Goal: Task Accomplishment & Management: Manage account settings

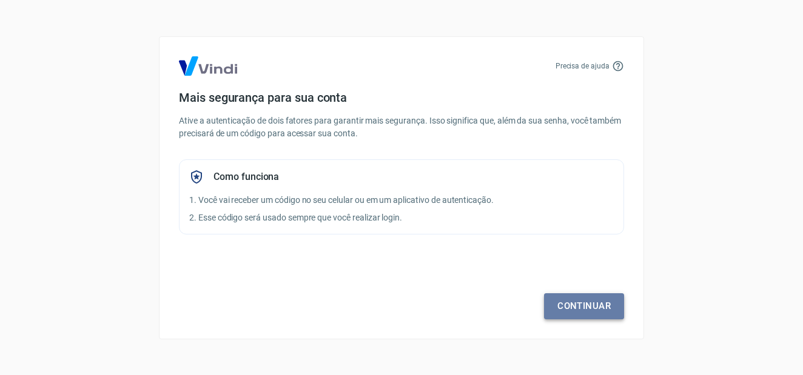
click at [600, 309] on link "Continuar" at bounding box center [584, 305] width 80 height 25
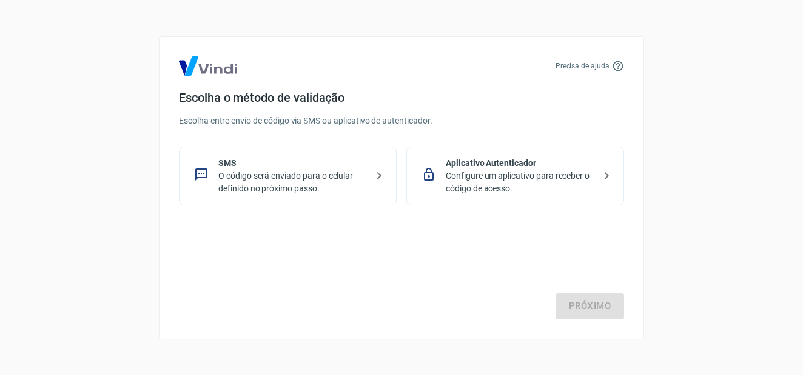
click at [353, 178] on p "O código será enviado para o celular definido no próximo passo." at bounding box center [292, 182] width 149 height 25
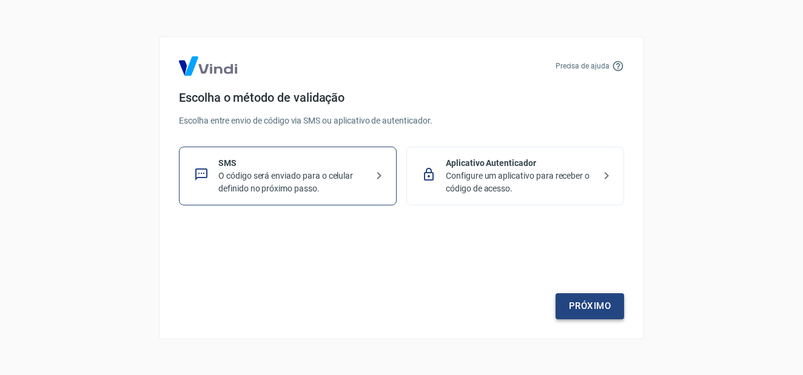
click at [576, 314] on link "Próximo" at bounding box center [589, 305] width 69 height 25
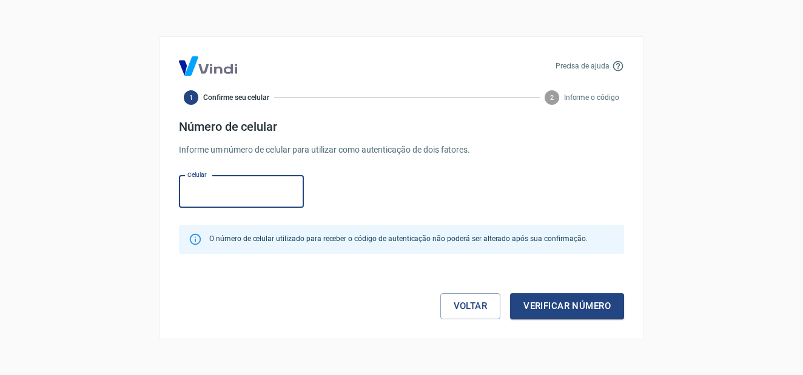
click at [260, 199] on input "Celular" at bounding box center [241, 192] width 125 height 32
type input "[PHONE_NUMBER]"
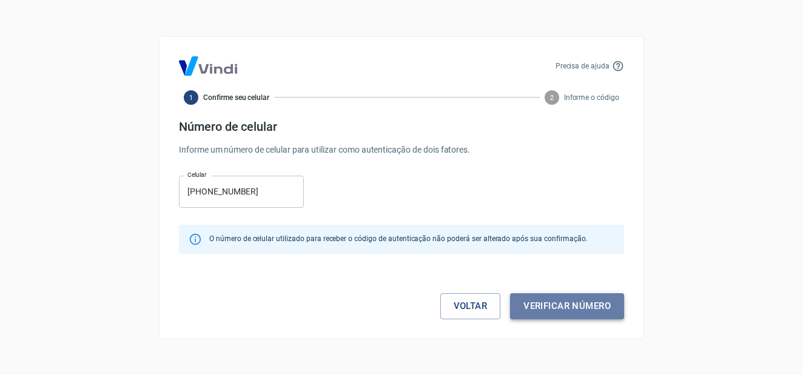
click at [569, 307] on button "Verificar número" at bounding box center [567, 305] width 114 height 25
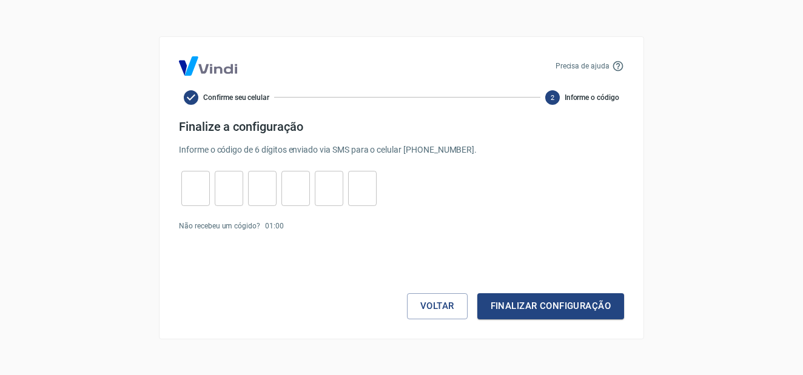
click at [189, 181] on input "tel" at bounding box center [195, 188] width 28 height 26
type input "9"
type input "0"
type input "3"
type input "0"
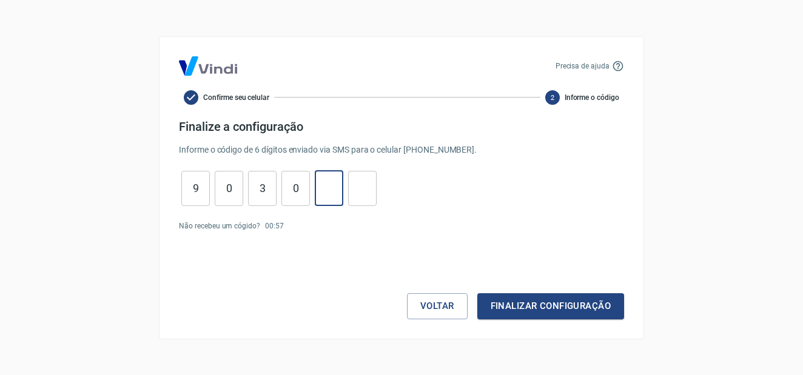
type input "2"
type input "8"
click at [527, 297] on button "Finalizar configuração" at bounding box center [550, 305] width 147 height 25
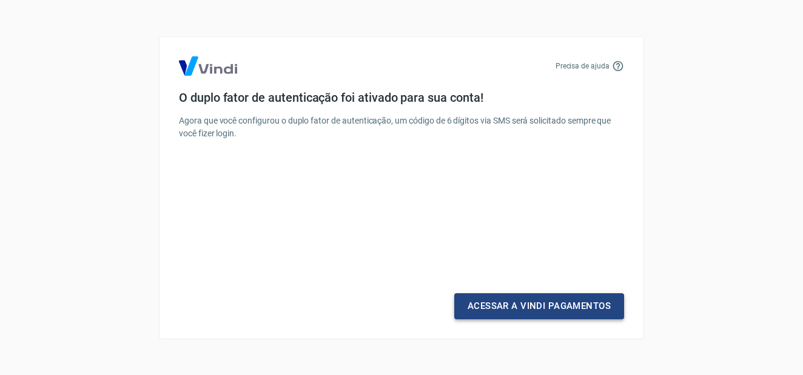
click at [559, 299] on link "Acessar a Vindi Pagamentos" at bounding box center [539, 305] width 170 height 25
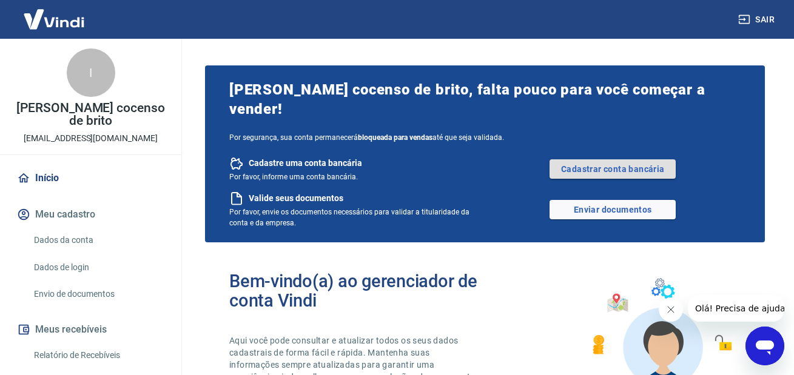
click at [642, 159] on link "Cadastrar conta bancária" at bounding box center [612, 168] width 126 height 19
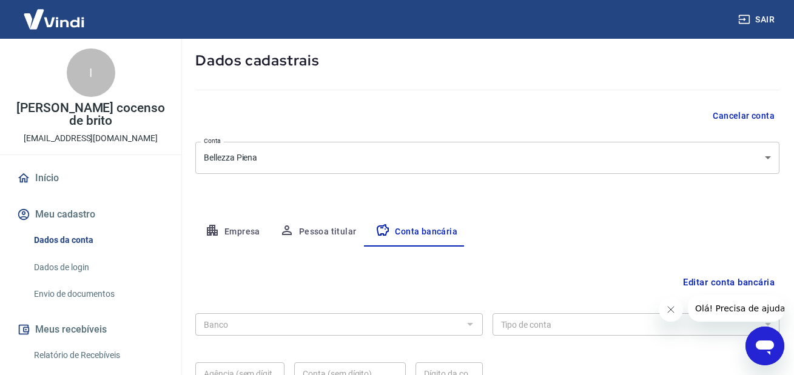
click at [313, 232] on button "Pessoa titular" at bounding box center [318, 232] width 96 height 29
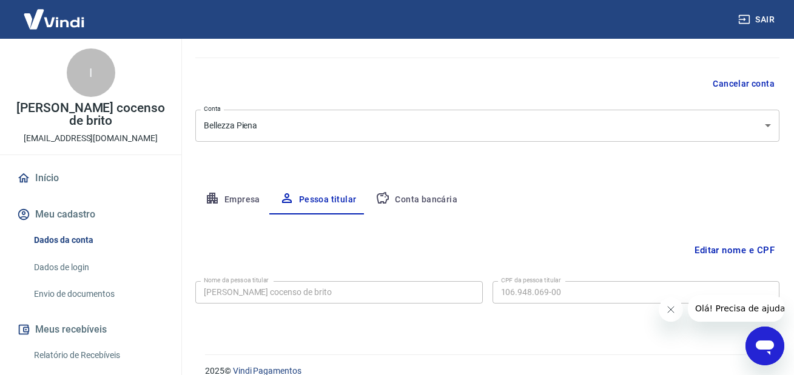
scroll to position [110, 0]
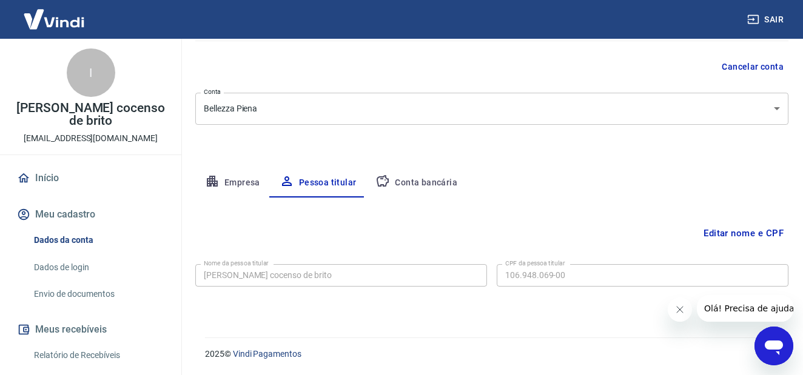
click at [268, 109] on body "Sair I Isabela cocenso de brito bellezzapienaplus@gmail.com Início Meu cadastro…" at bounding box center [401, 77] width 803 height 375
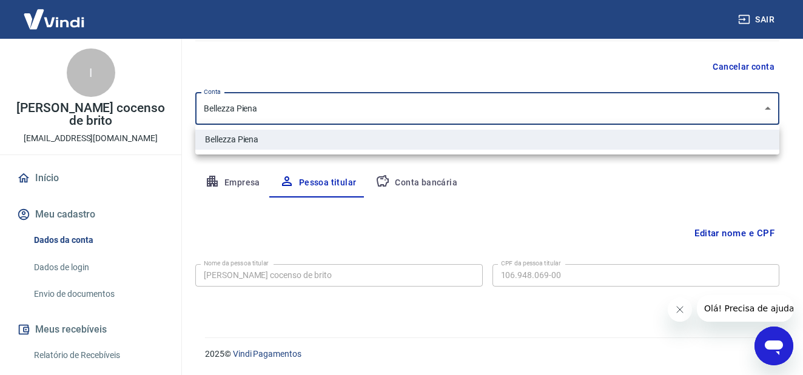
click at [262, 137] on li "Bellezza Piena" at bounding box center [487, 140] width 584 height 20
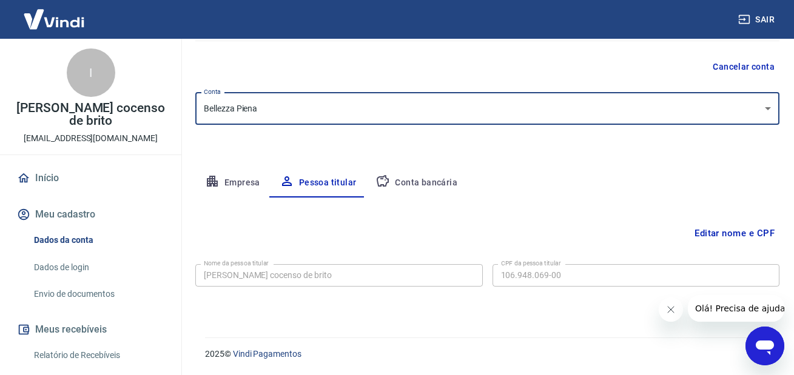
click at [663, 309] on button "Fechar mensagem da empresa" at bounding box center [670, 310] width 24 height 24
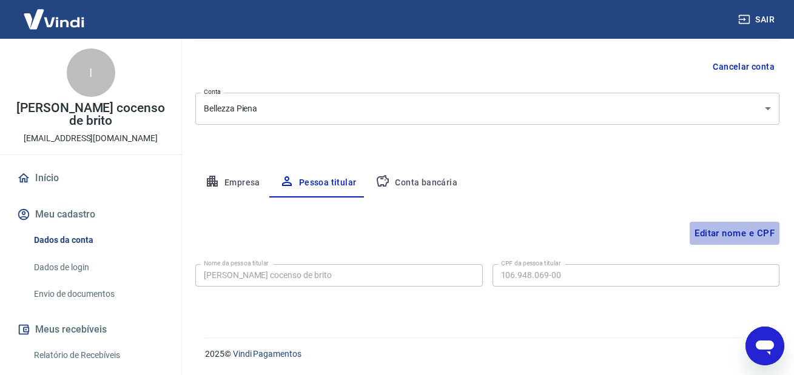
click at [731, 232] on button "Editar nome e CPF" at bounding box center [734, 233] width 90 height 23
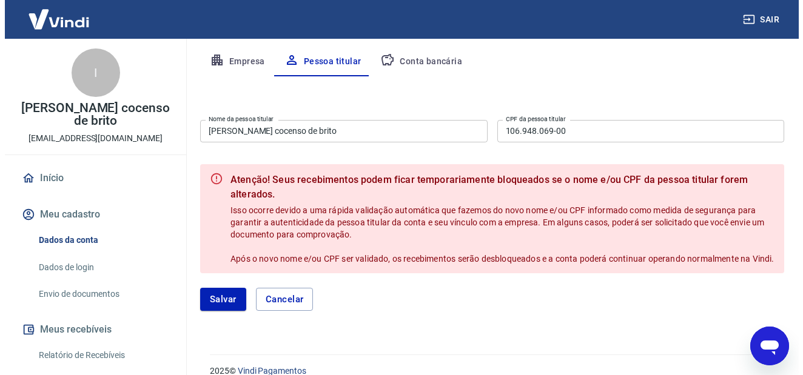
scroll to position [260, 0]
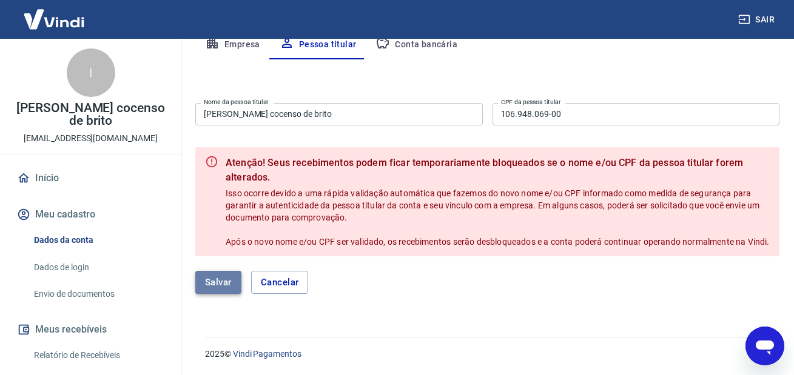
click at [227, 282] on button "Salvar" at bounding box center [218, 282] width 46 height 23
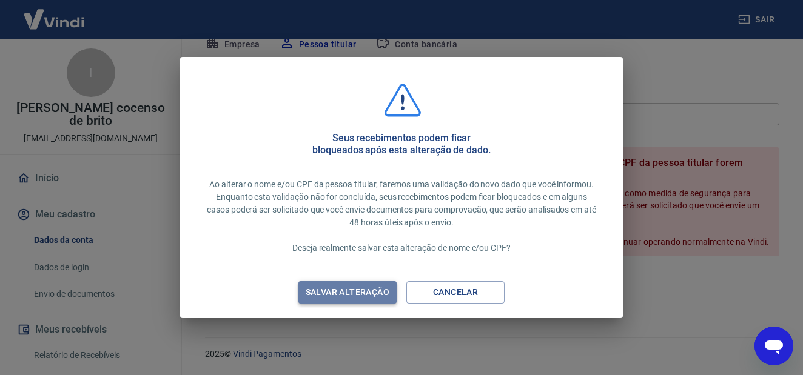
click at [334, 293] on div "Salvar alteração" at bounding box center [347, 292] width 113 height 15
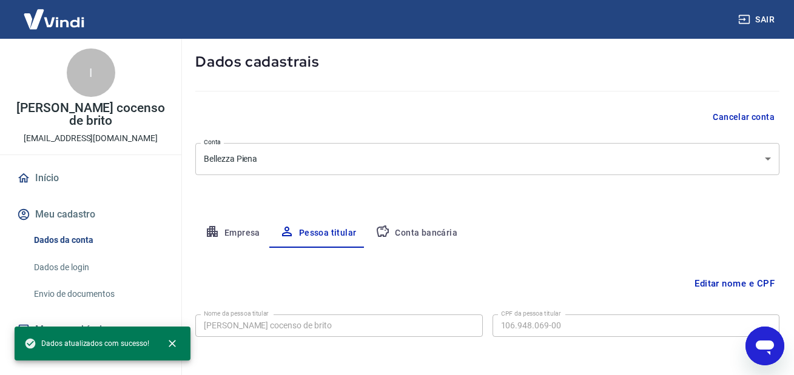
scroll to position [110, 0]
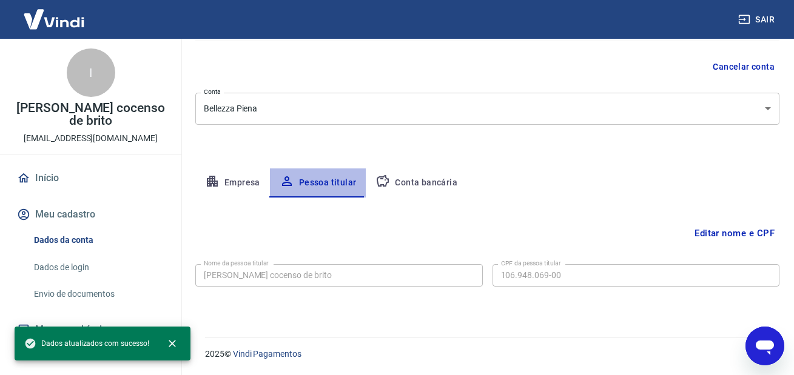
click at [333, 180] on button "Pessoa titular" at bounding box center [318, 183] width 96 height 29
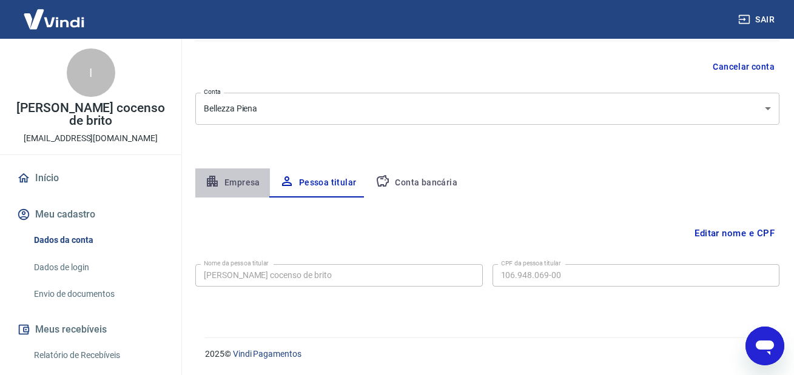
click at [243, 184] on button "Empresa" at bounding box center [232, 183] width 75 height 29
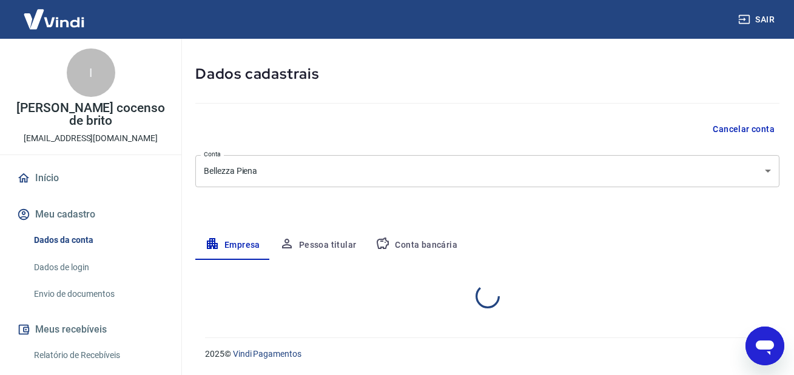
select select "PR"
select select "business"
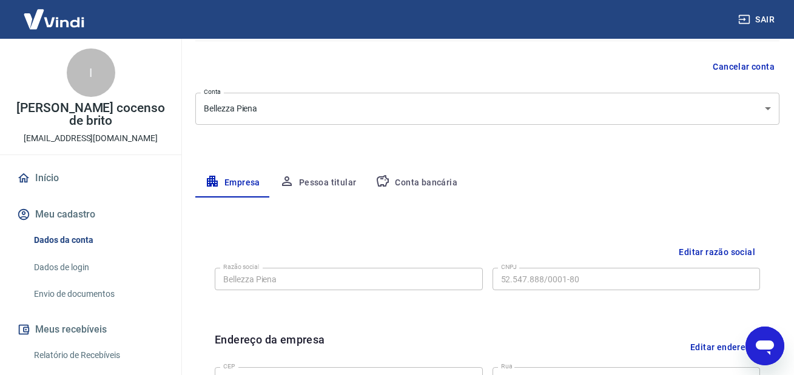
click at [315, 191] on button "Pessoa titular" at bounding box center [318, 183] width 96 height 29
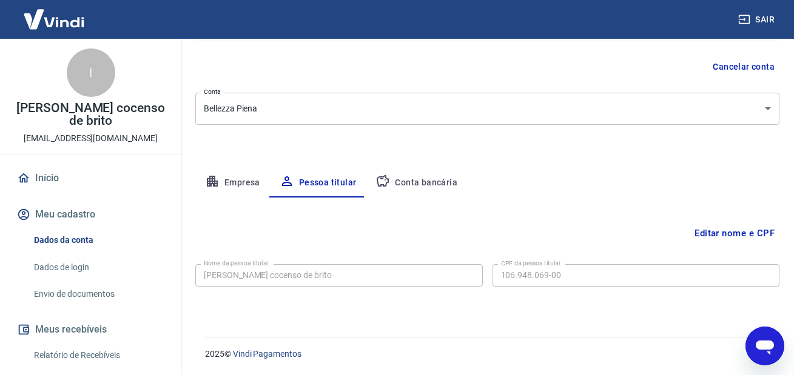
click at [420, 190] on button "Conta bancária" at bounding box center [416, 183] width 101 height 29
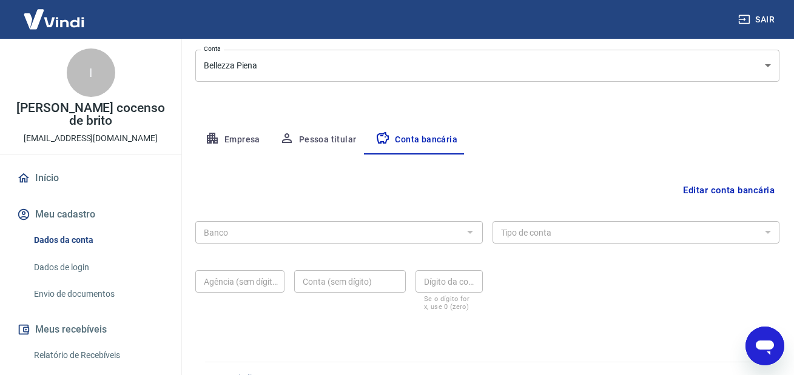
scroll to position [177, 0]
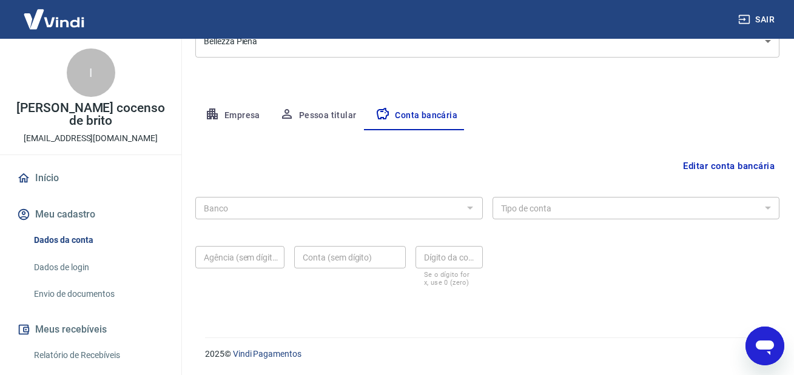
click at [470, 206] on div at bounding box center [469, 207] width 16 height 17
click at [712, 168] on button "Editar conta bancária" at bounding box center [728, 166] width 101 height 23
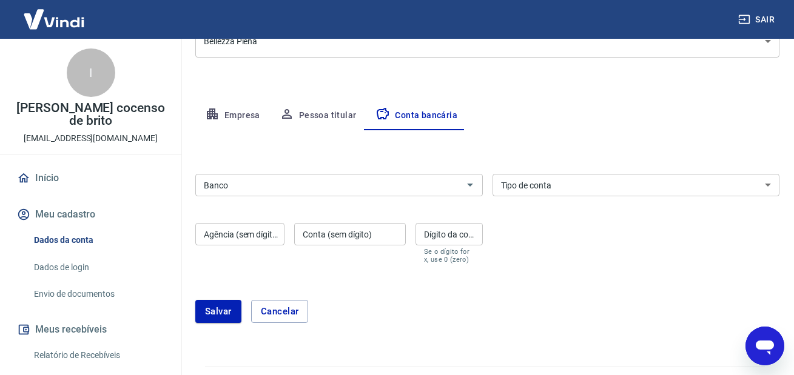
click at [444, 195] on div "Banco" at bounding box center [338, 185] width 287 height 22
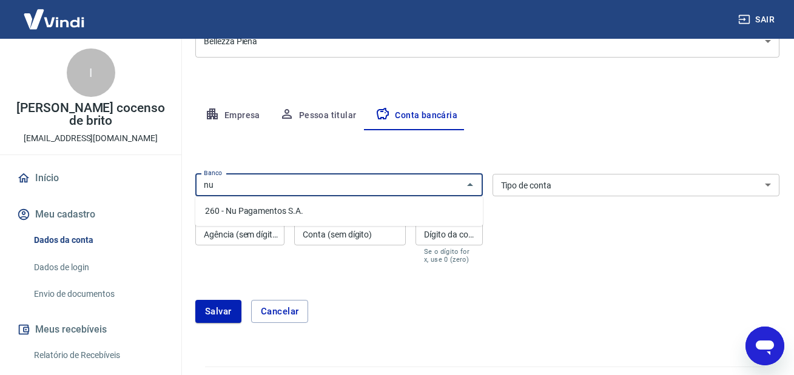
click at [299, 212] on li "260 - Nu Pagamentos S.A." at bounding box center [338, 211] width 287 height 20
type input "260 - Nu Pagamentos S.A."
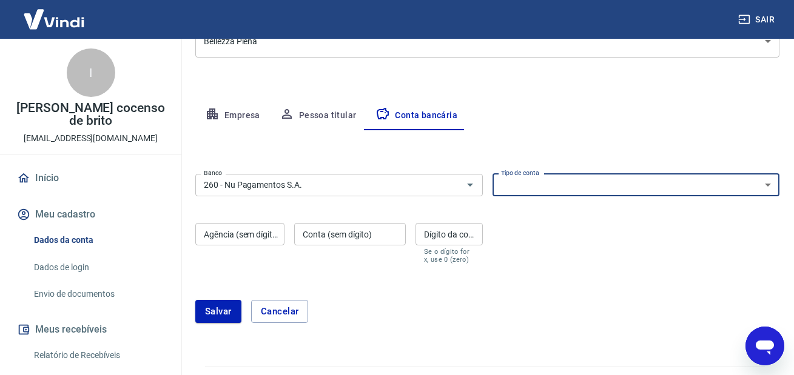
click at [570, 196] on select "Conta Corrente Conta Poupança" at bounding box center [635, 185] width 287 height 22
click at [492, 174] on select "Conta Corrente Conta Poupança" at bounding box center [635, 185] width 287 height 22
click at [547, 186] on select "Conta Corrente Conta Poupança" at bounding box center [635, 185] width 287 height 22
select select "1"
click at [492, 174] on select "Conta Corrente Conta Poupança" at bounding box center [635, 185] width 287 height 22
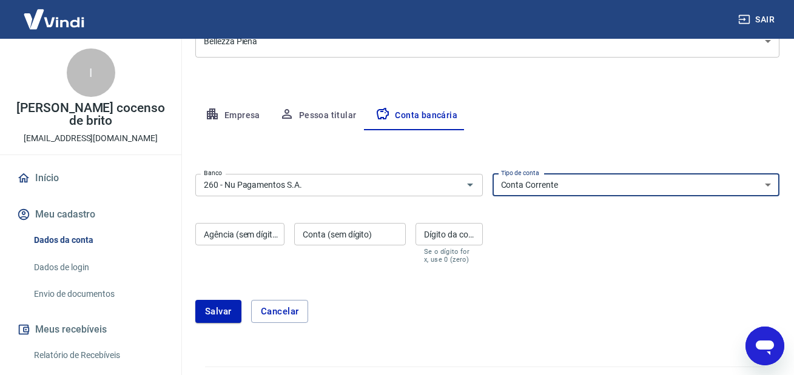
click at [267, 238] on input "Agência (sem dígito)" at bounding box center [239, 234] width 89 height 22
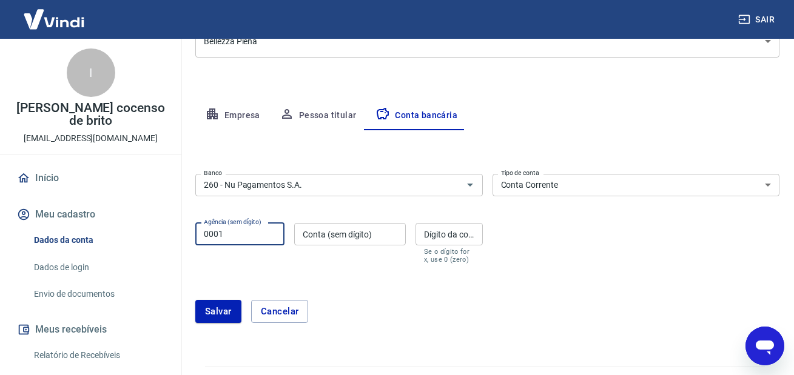
type input "0001"
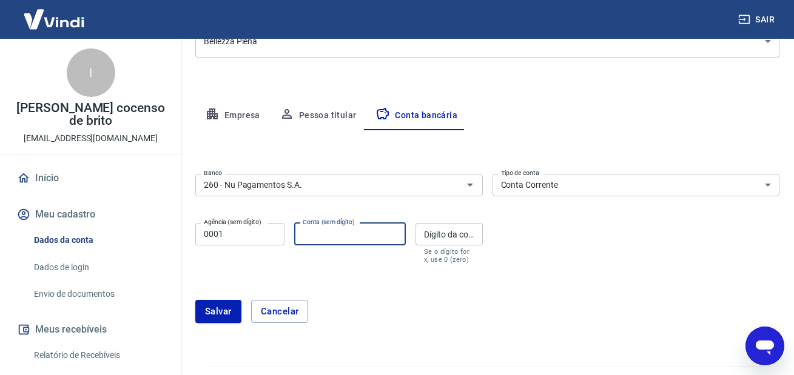
click at [323, 236] on input "Conta (sem dígito)" at bounding box center [350, 234] width 112 height 22
click at [442, 240] on input "Dígito da conta" at bounding box center [448, 234] width 67 height 22
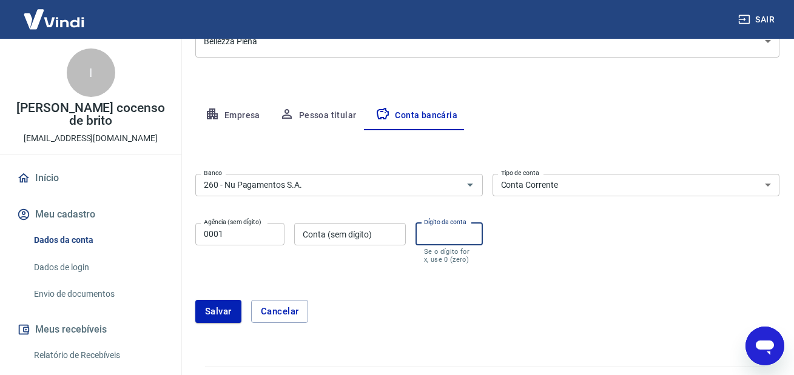
click at [377, 236] on input "Conta (sem dígito)" at bounding box center [350, 234] width 112 height 22
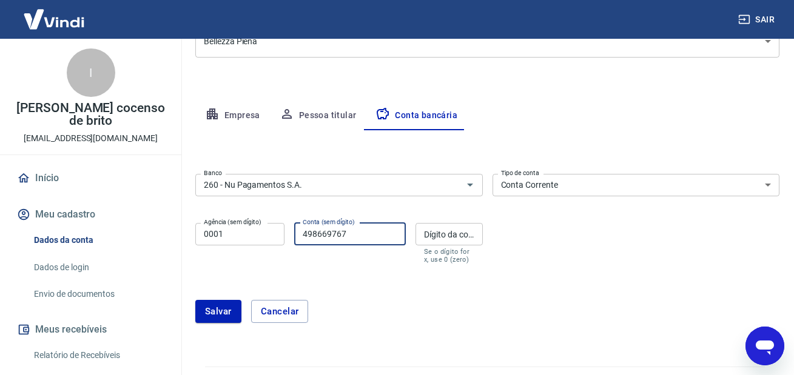
type input "498669767"
click at [469, 239] on input "Dígito da conta" at bounding box center [448, 234] width 67 height 22
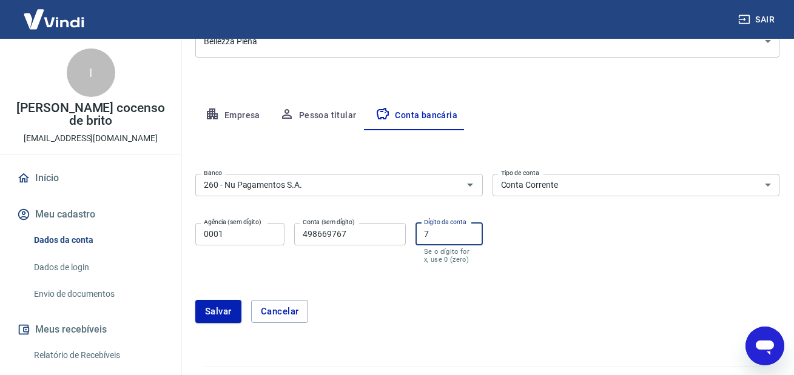
type input "7"
click at [508, 232] on div "Banco 260 - Nu Pagamentos S.A. Banco Tipo de conta Conta Corrente Conta Poupanç…" at bounding box center [487, 217] width 584 height 97
click at [232, 307] on button "Salvar" at bounding box center [218, 311] width 46 height 23
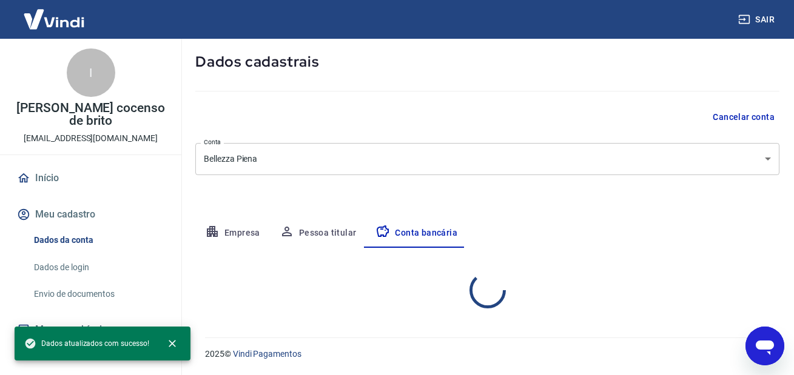
select select "1"
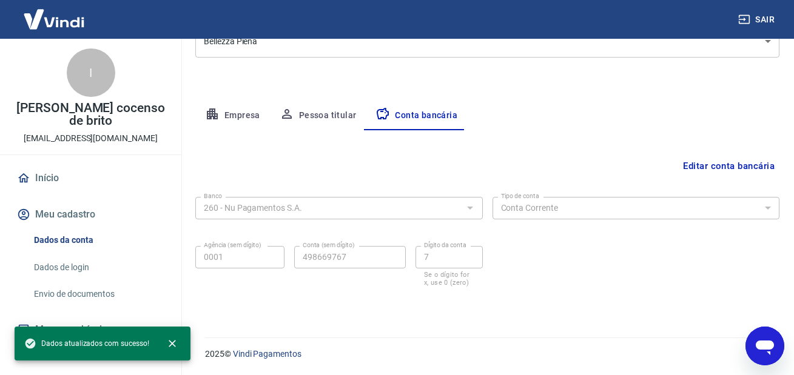
click at [288, 118] on icon "button" at bounding box center [287, 114] width 10 height 10
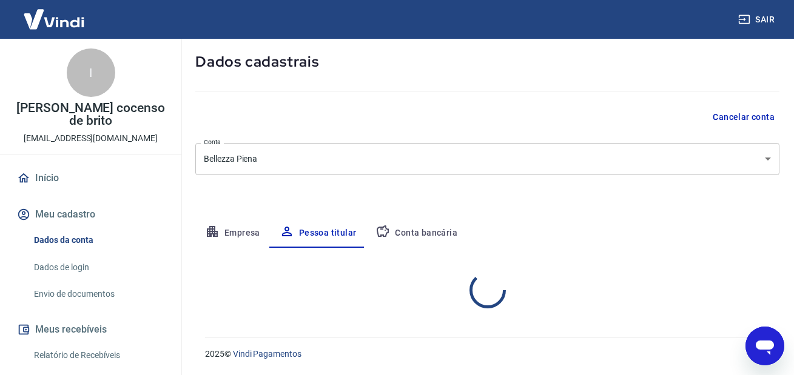
scroll to position [110, 0]
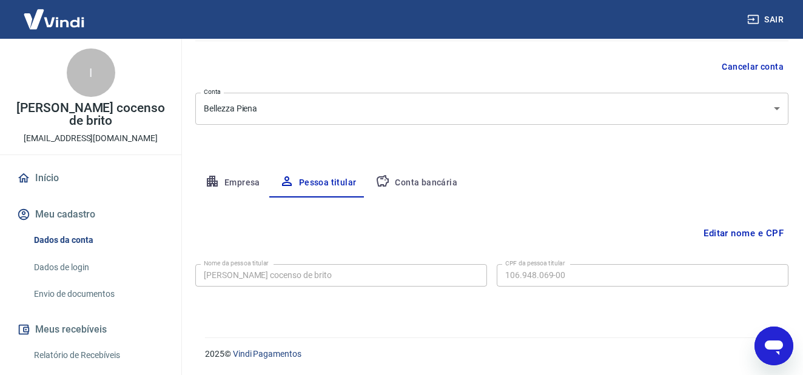
click at [249, 118] on body "Sair I Isabela cocenso de brito bellezzapienaplus@gmail.com Início Meu cadastro…" at bounding box center [401, 77] width 803 height 375
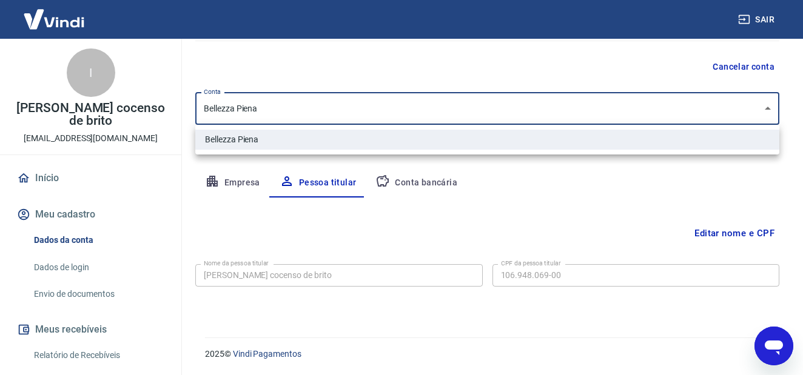
click at [243, 182] on div at bounding box center [401, 187] width 803 height 375
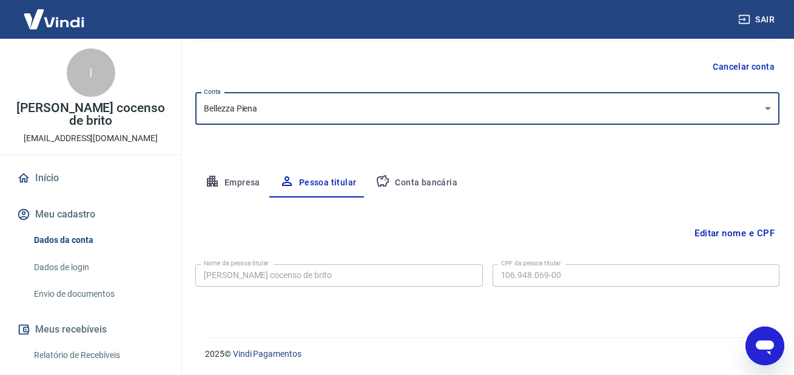
click at [243, 182] on button "Empresa" at bounding box center [232, 183] width 75 height 29
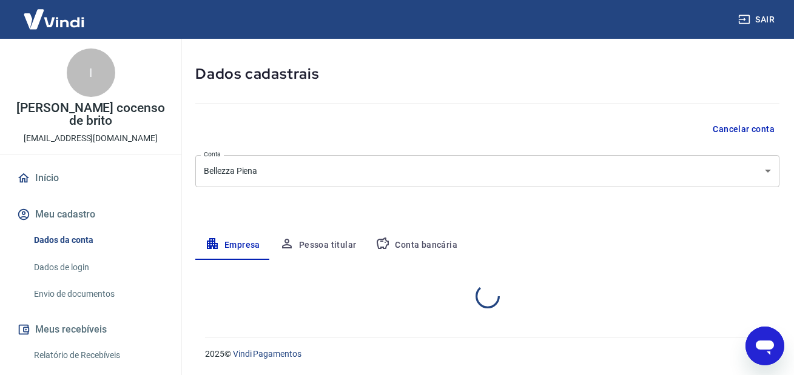
select select "PR"
select select "business"
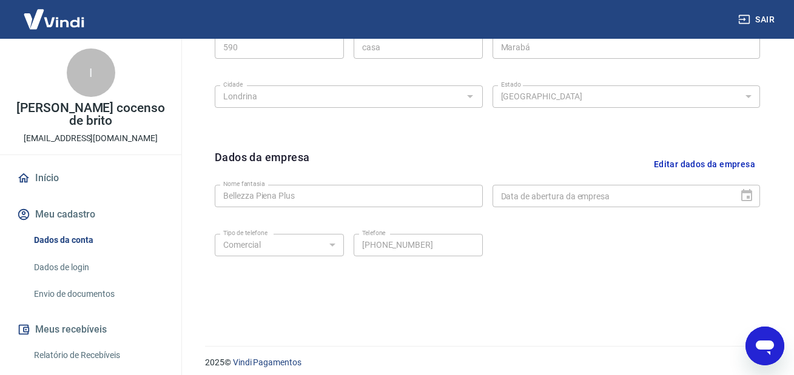
scroll to position [499, 0]
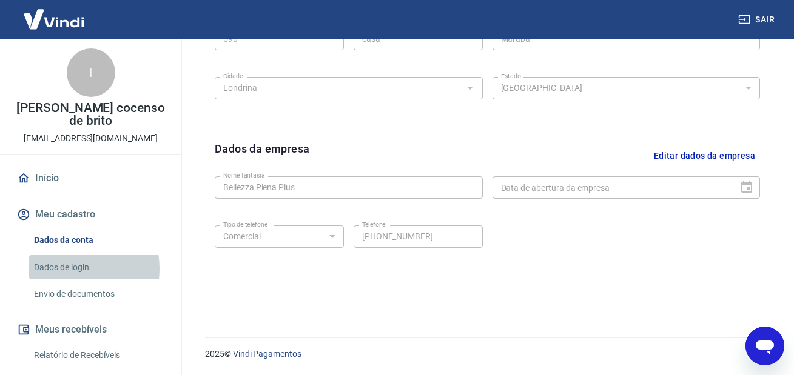
click at [67, 256] on link "Dados de login" at bounding box center [98, 267] width 138 height 25
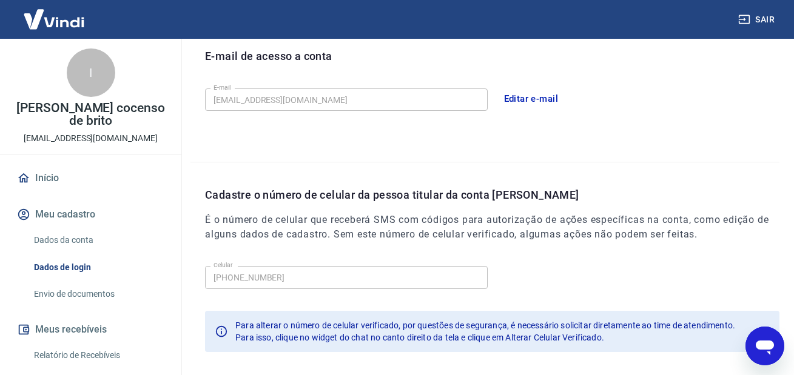
scroll to position [401, 0]
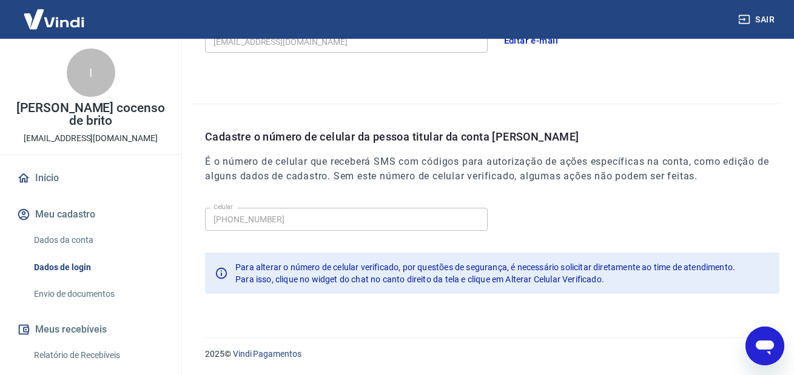
click at [78, 282] on link "Envio de documentos" at bounding box center [98, 294] width 138 height 25
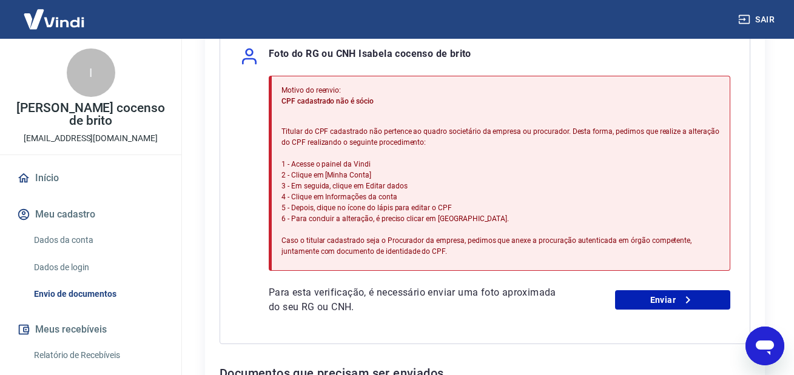
scroll to position [424, 0]
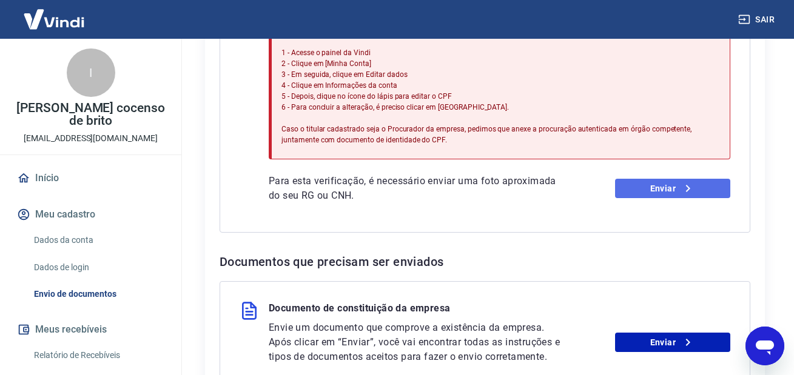
click at [677, 196] on link "Enviar" at bounding box center [672, 188] width 115 height 19
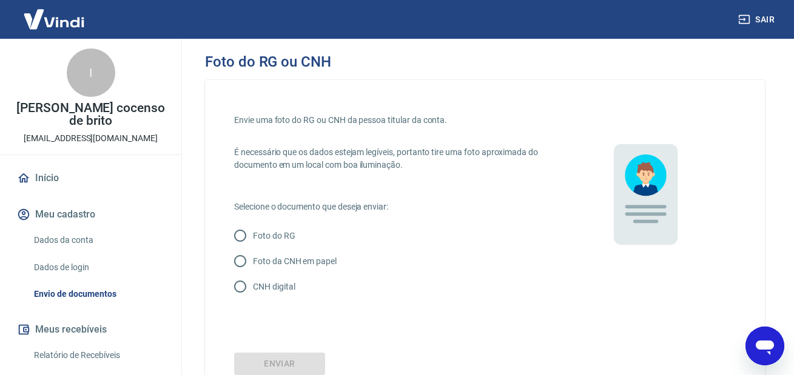
click at [292, 240] on p "Foto do RG" at bounding box center [274, 236] width 42 height 13
click at [253, 240] on input "Foto do RG" at bounding box center [239, 235] width 25 height 25
radio input "true"
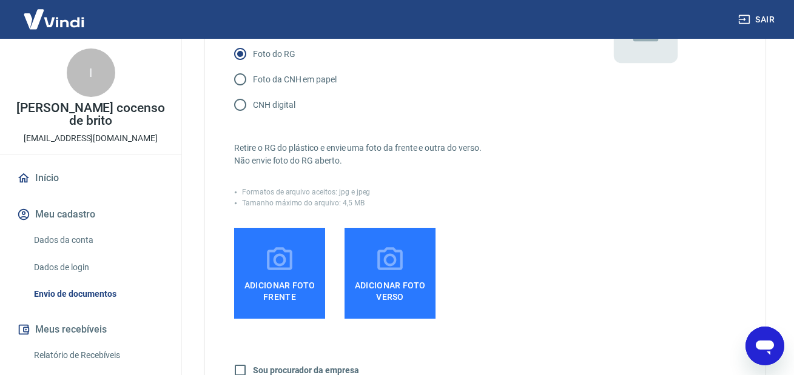
scroll to position [242, 0]
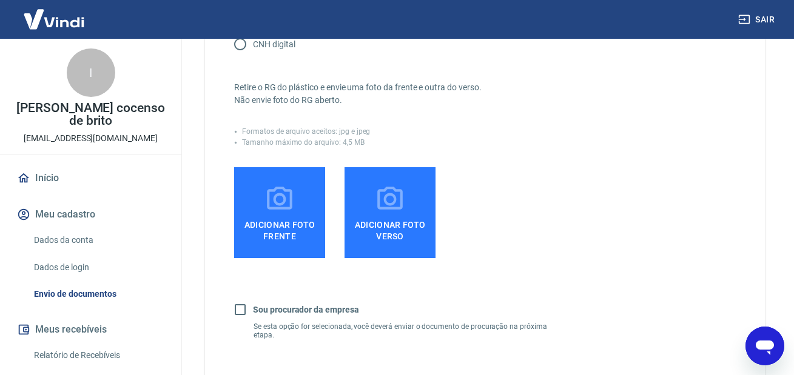
click at [279, 202] on icon at bounding box center [279, 199] width 30 height 30
click at [0, 0] on input "Adicionar foto frente" at bounding box center [0, 0] width 0 height 0
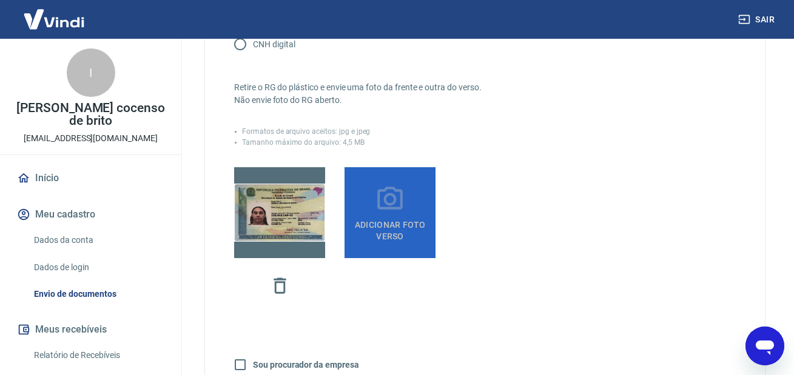
click at [407, 211] on label "Adicionar foto verso" at bounding box center [389, 212] width 91 height 91
click at [0, 0] on input "Adicionar foto verso" at bounding box center [0, 0] width 0 height 0
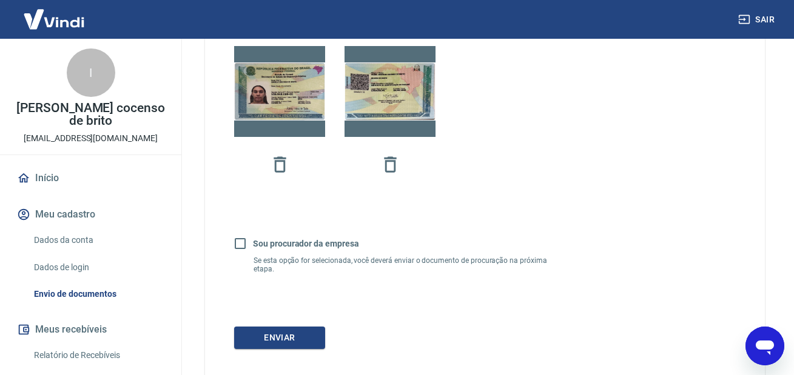
scroll to position [424, 0]
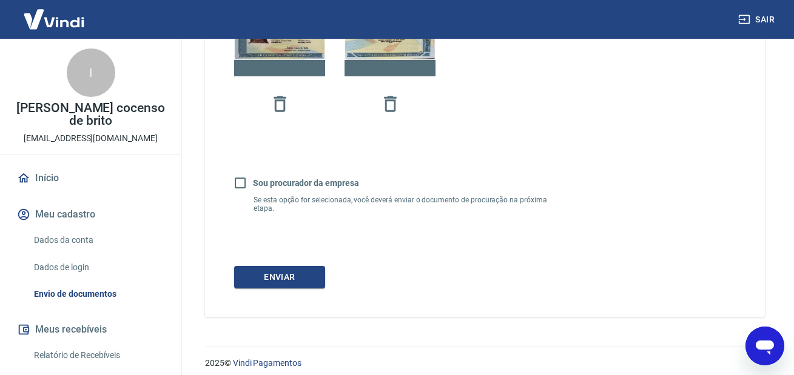
click at [244, 183] on input "Sou procurador da empresa" at bounding box center [239, 182] width 25 height 25
click at [279, 188] on b "Sou procurador da empresa" at bounding box center [306, 183] width 106 height 10
click at [253, 188] on input "Sou procurador da empresa" at bounding box center [239, 182] width 25 height 25
drag, startPoint x: 366, startPoint y: 183, endPoint x: 255, endPoint y: 188, distance: 110.4
click at [255, 188] on div "Sou procurador da empresa Se esta opção for selecionada, você deverá enviar o d…" at bounding box center [393, 191] width 319 height 42
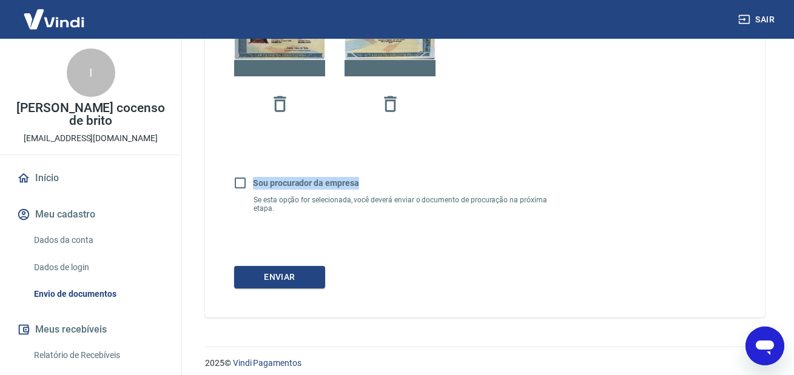
click at [264, 185] on b "Sou procurador da empresa" at bounding box center [306, 183] width 106 height 10
click at [253, 185] on input "Sou procurador da empresa" at bounding box center [239, 182] width 25 height 25
checkbox input "true"
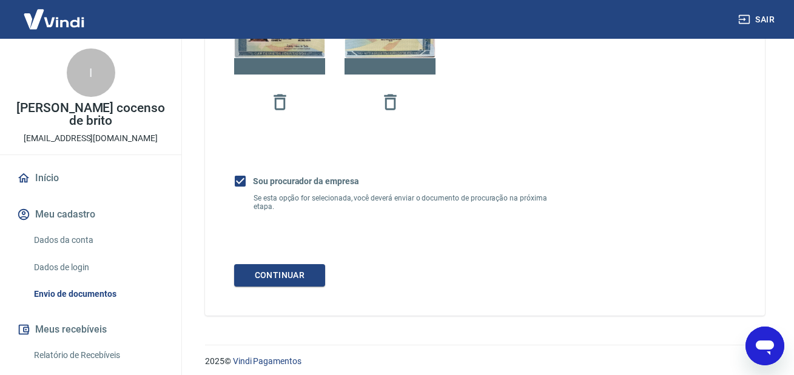
scroll to position [433, 0]
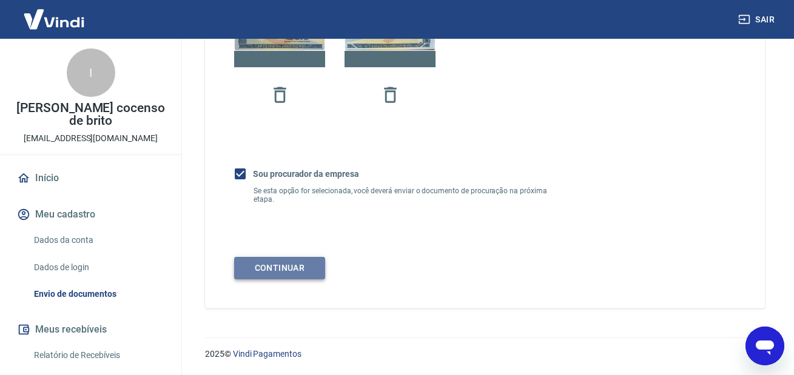
click at [273, 263] on button "Continuar" at bounding box center [279, 268] width 91 height 22
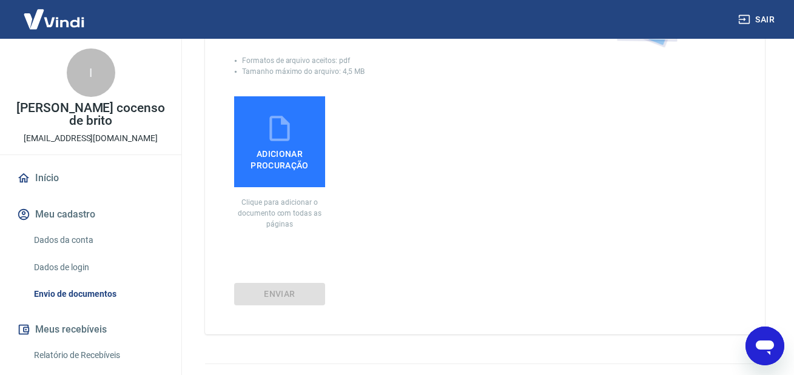
scroll to position [182, 0]
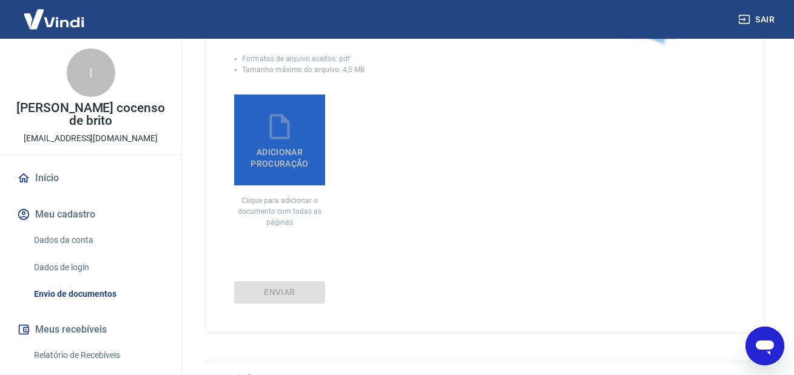
click at [294, 135] on icon at bounding box center [279, 127] width 30 height 30
click at [0, 0] on input "Adicionar procuração" at bounding box center [0, 0] width 0 height 0
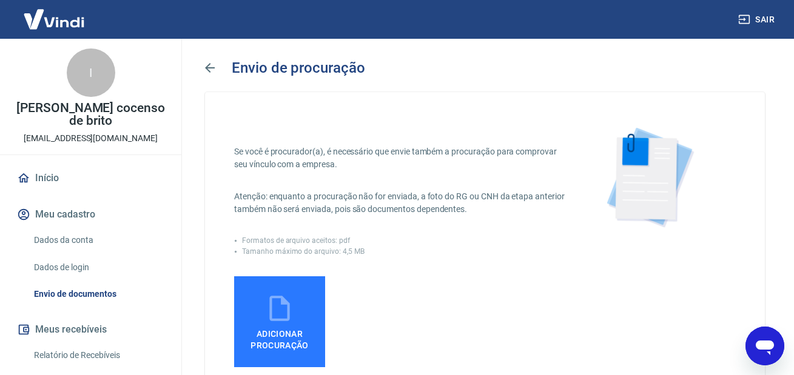
scroll to position [61, 0]
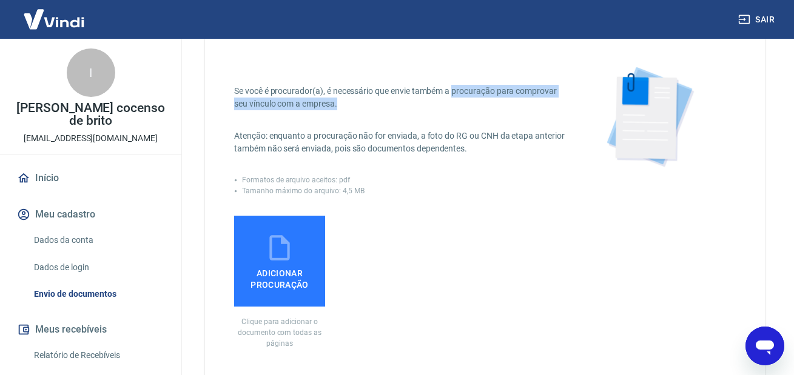
drag, startPoint x: 346, startPoint y: 110, endPoint x: 454, endPoint y: 95, distance: 109.6
click at [454, 95] on p "Se você é procurador(a), é necessário que envie também a procuração para compro…" at bounding box center [400, 97] width 332 height 25
copy p "procuração para comprovar seu vínculo com a empresa."
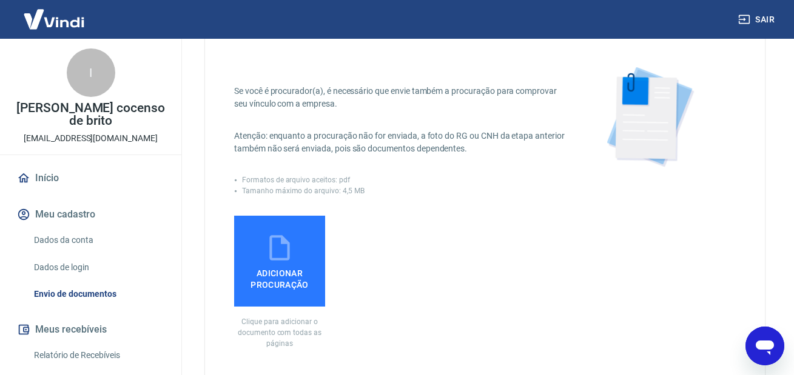
click at [497, 191] on div "Tamanho máximo do arquivo: 4,5 MB" at bounding box center [400, 190] width 332 height 11
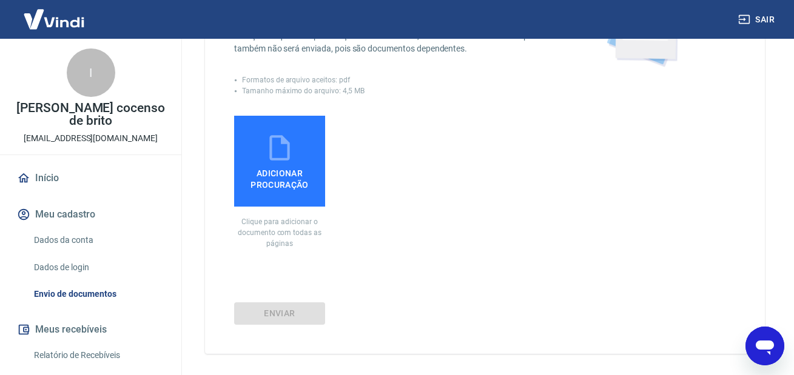
scroll to position [206, 0]
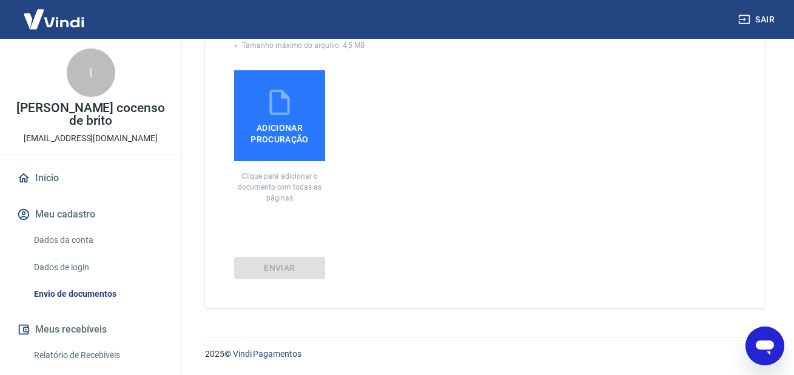
click at [767, 341] on icon "Abrir janela de mensagens" at bounding box center [764, 348] width 18 height 15
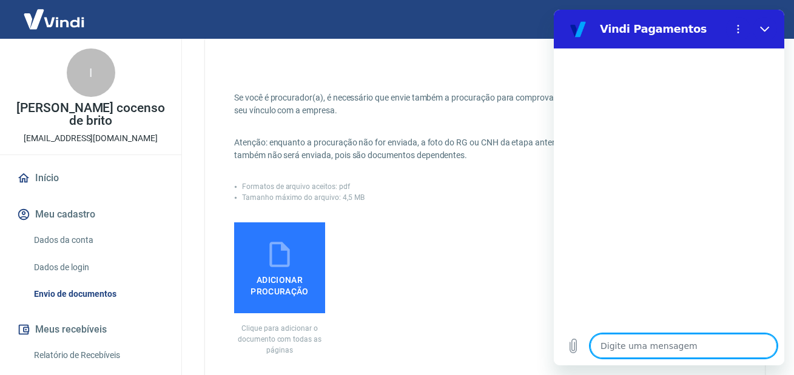
scroll to position [24, 0]
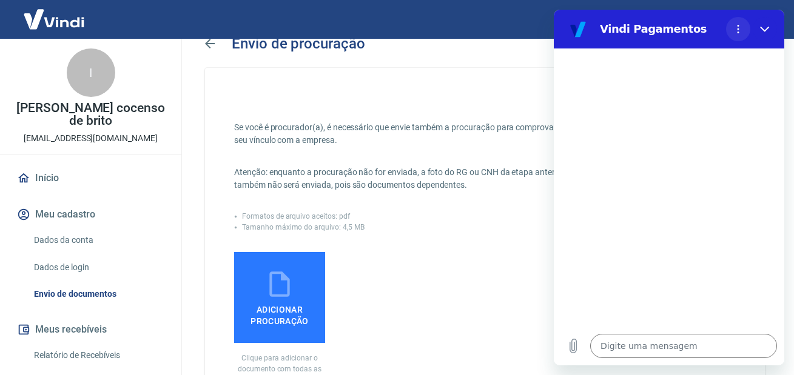
click at [738, 31] on icon "Menu de opções" at bounding box center [738, 29] width 10 height 10
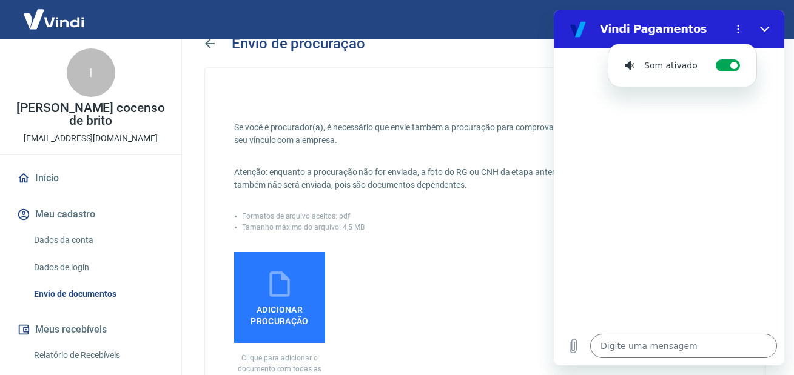
click at [709, 23] on h2 "Vindi Pagamentos" at bounding box center [660, 29] width 121 height 15
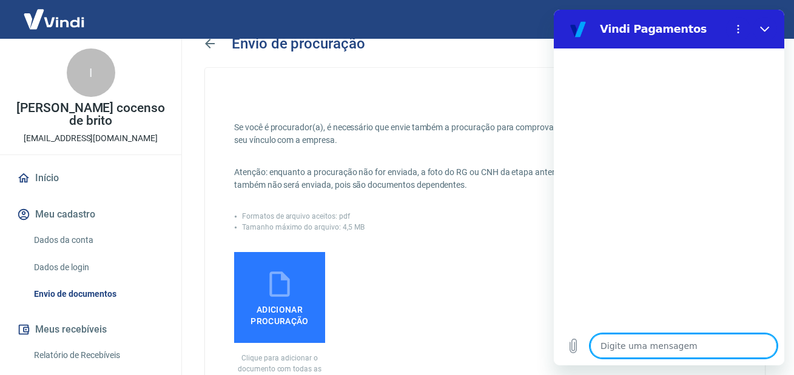
click at [672, 350] on textarea at bounding box center [683, 346] width 187 height 24
type textarea "b"
type textarea "x"
type textarea "bo"
type textarea "x"
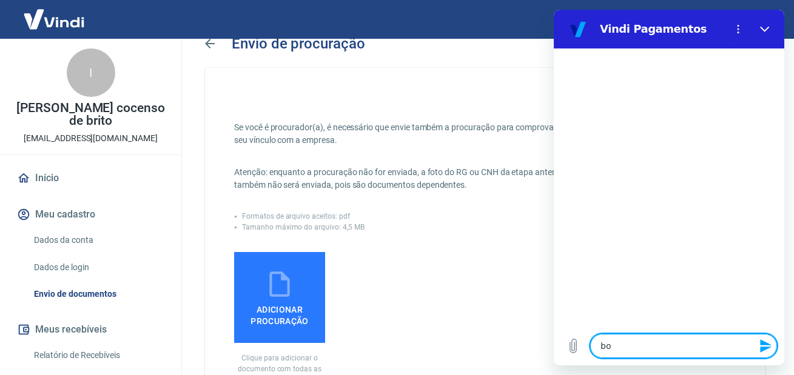
type textarea "boa"
type textarea "x"
type textarea "boa"
type textarea "x"
type textarea "boa n"
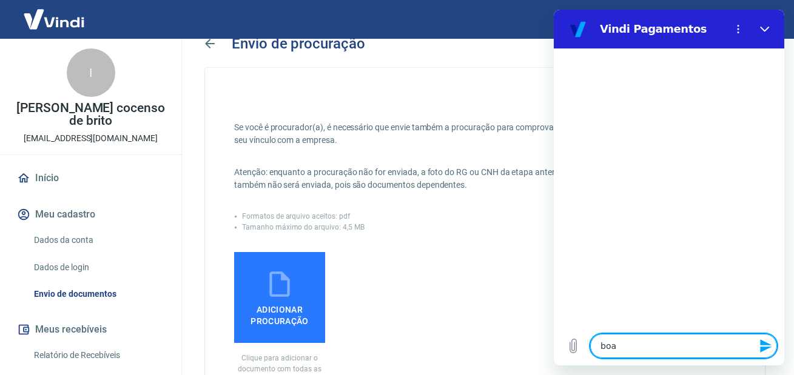
type textarea "x"
type textarea "boa no"
type textarea "x"
type textarea "boa noi"
type textarea "x"
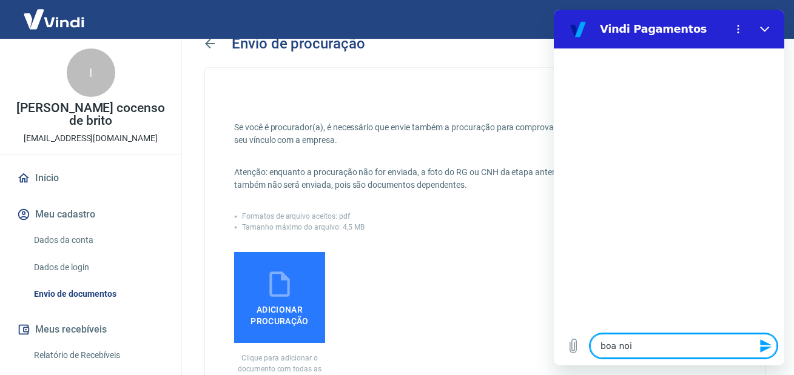
type textarea "boa noit"
type textarea "x"
type textarea "boa noite"
type textarea "x"
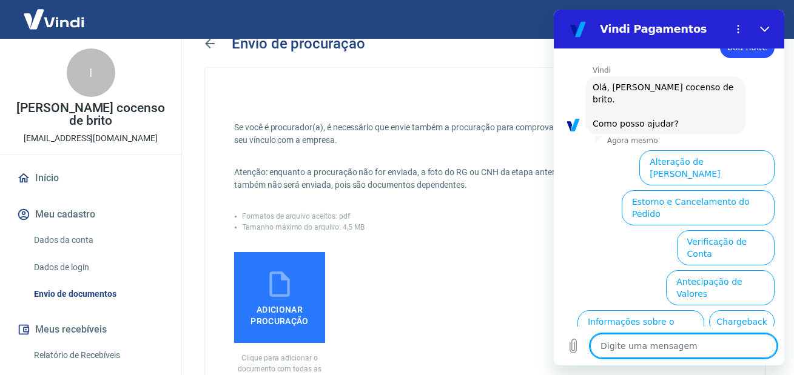
scroll to position [97, 0]
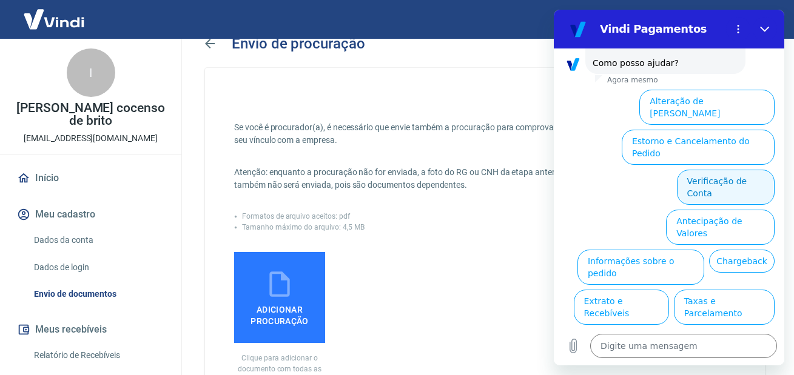
click at [733, 170] on button "Verificação de Conta" at bounding box center [726, 187] width 98 height 35
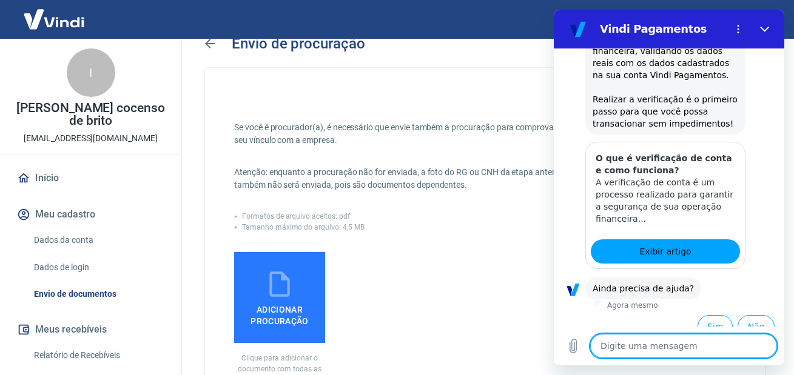
scroll to position [217, 0]
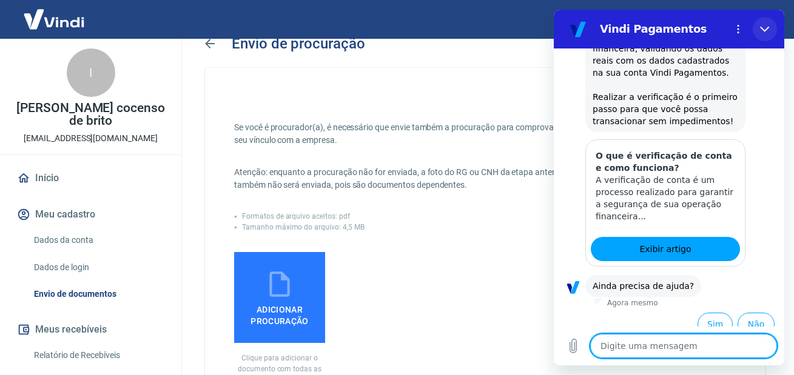
click at [769, 27] on icon "Fechar" at bounding box center [764, 29] width 9 height 5
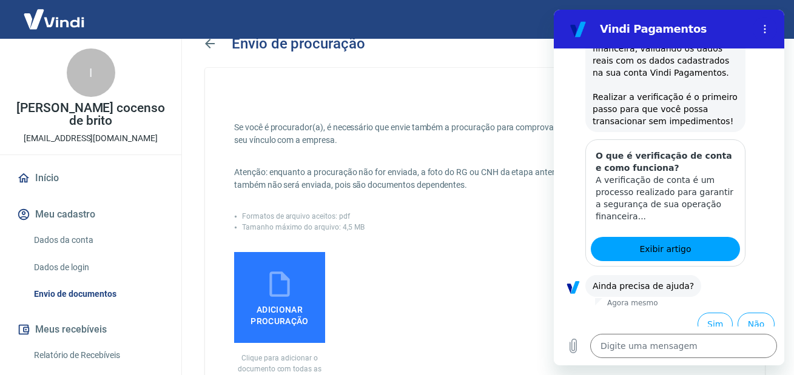
type textarea "x"
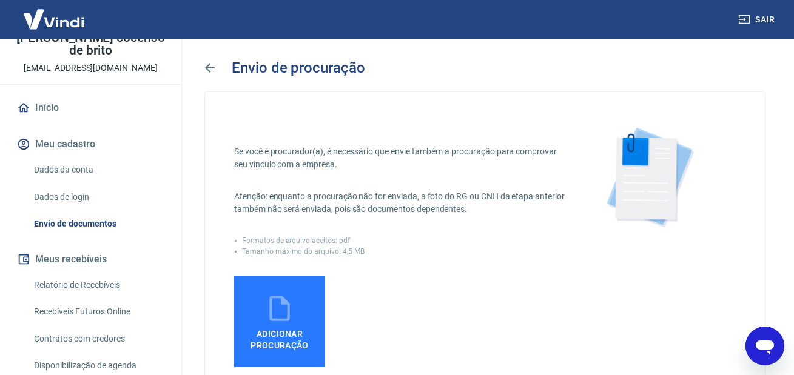
scroll to position [133, 0]
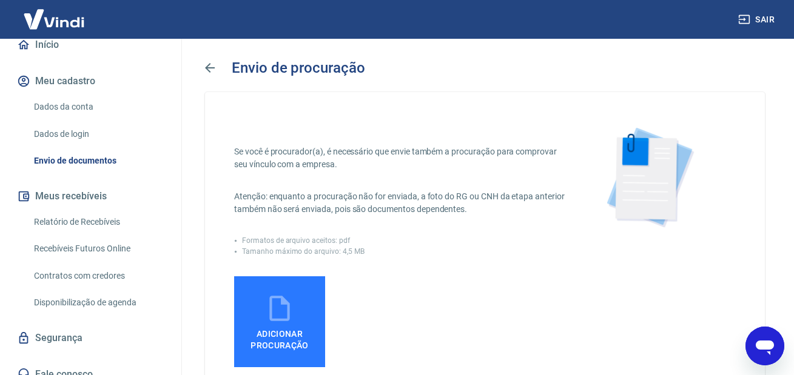
click at [69, 361] on link "Fale conosco" at bounding box center [91, 374] width 152 height 27
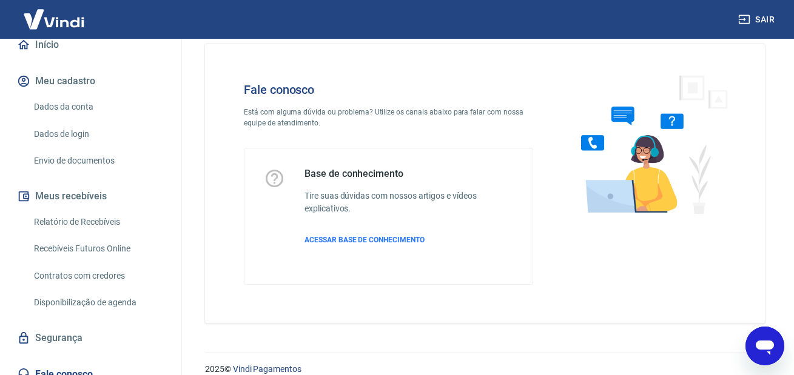
scroll to position [35, 0]
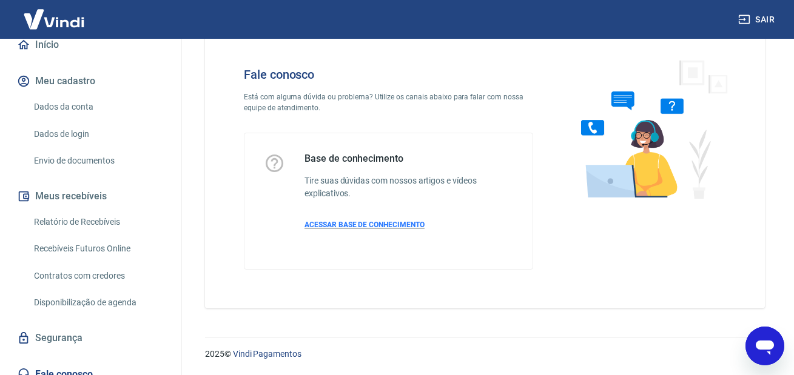
click at [392, 225] on span "ACESSAR BASE DE CONHECIMENTO" at bounding box center [364, 225] width 120 height 8
click at [101, 149] on link "Envio de documentos" at bounding box center [98, 161] width 138 height 25
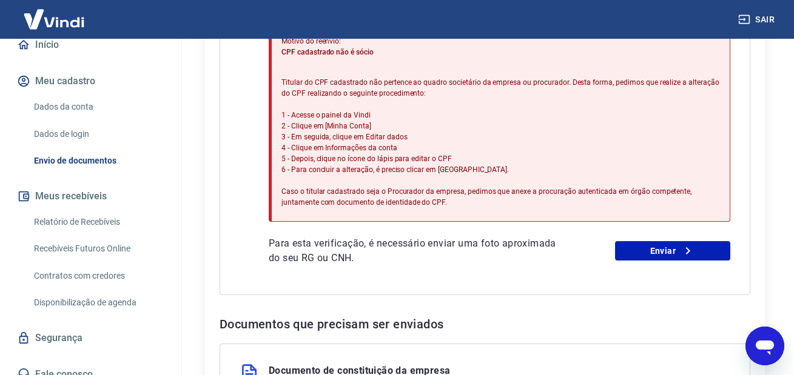
scroll to position [364, 0]
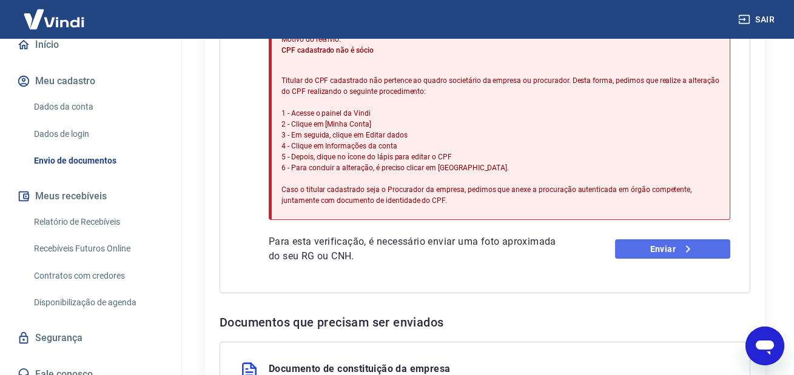
click at [709, 250] on link "Enviar" at bounding box center [672, 248] width 115 height 19
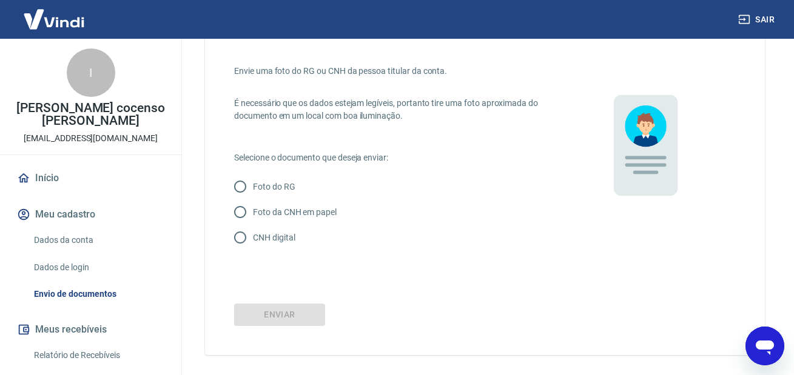
scroll to position [96, 0]
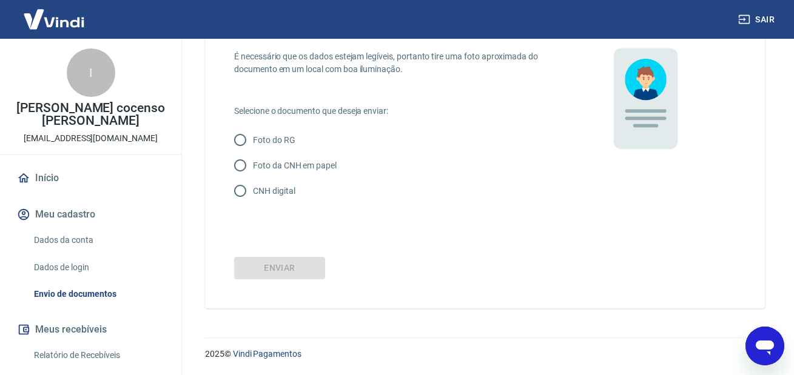
click at [286, 145] on p "Foto do RG" at bounding box center [274, 140] width 42 height 13
click at [253, 145] on input "Foto do RG" at bounding box center [239, 139] width 25 height 25
radio input "true"
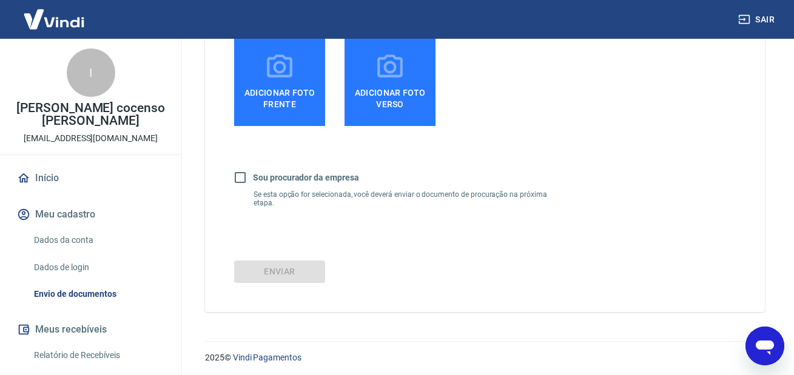
scroll to position [378, 0]
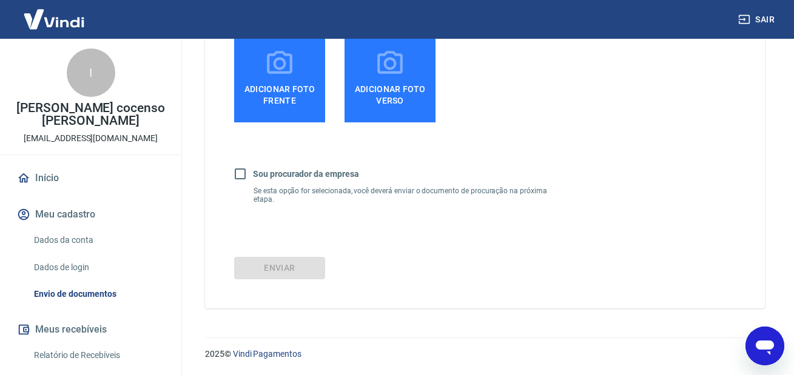
click at [280, 178] on b "Sou procurador da empresa" at bounding box center [306, 174] width 106 height 10
click at [253, 178] on input "Sou procurador da empresa" at bounding box center [239, 173] width 25 height 25
checkbox input "true"
click at [287, 90] on span "Adicionar foto frente" at bounding box center [279, 92] width 81 height 27
click at [0, 0] on input "Adicionar foto frente" at bounding box center [0, 0] width 0 height 0
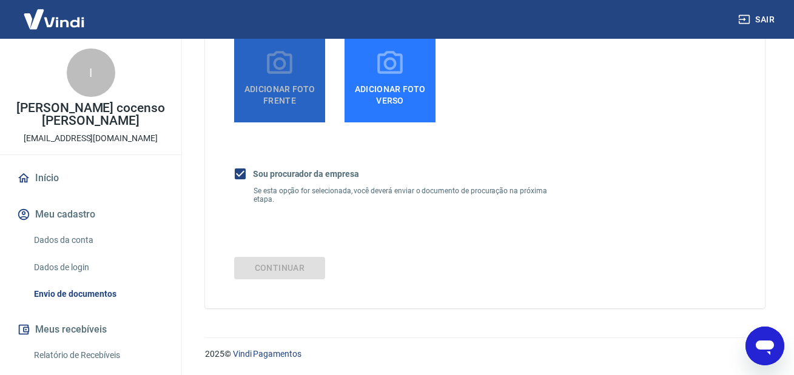
click at [303, 83] on span "Adicionar foto frente" at bounding box center [279, 92] width 81 height 27
click at [0, 0] on input "Adicionar foto frente" at bounding box center [0, 0] width 0 height 0
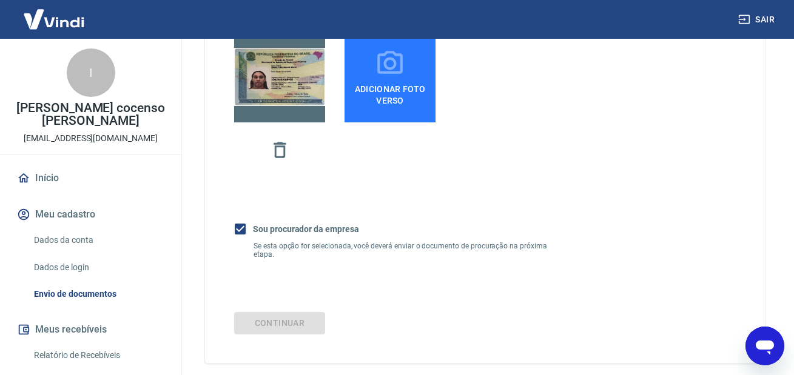
drag, startPoint x: 686, startPoint y: 106, endPoint x: 655, endPoint y: 105, distance: 30.9
click at [425, 72] on label "Adicionar foto verso" at bounding box center [389, 77] width 91 height 91
click at [0, 0] on input "Adicionar foto verso" at bounding box center [0, 0] width 0 height 0
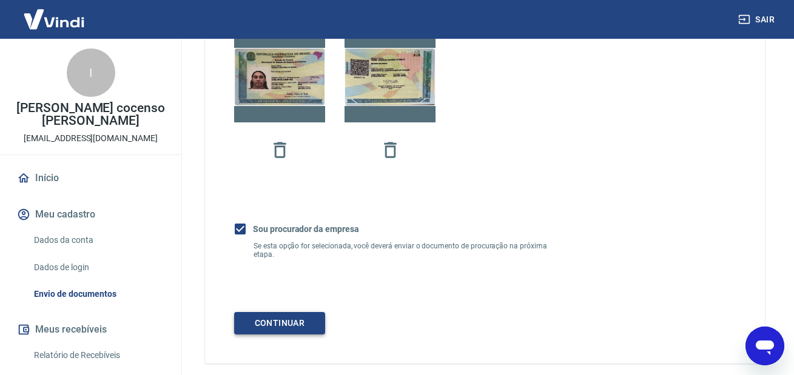
click at [299, 319] on button "Continuar" at bounding box center [279, 323] width 91 height 22
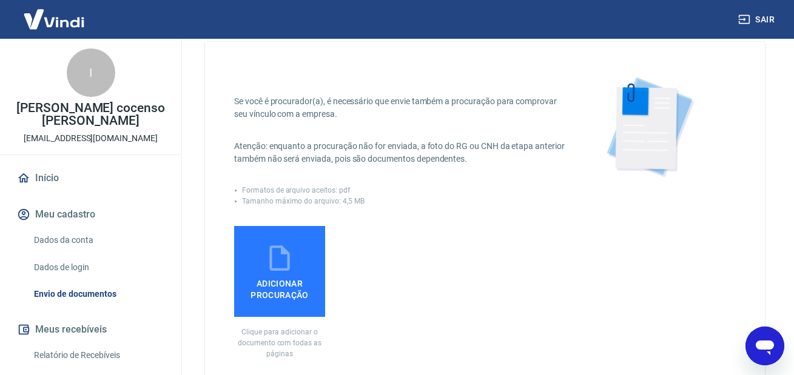
scroll to position [24, 0]
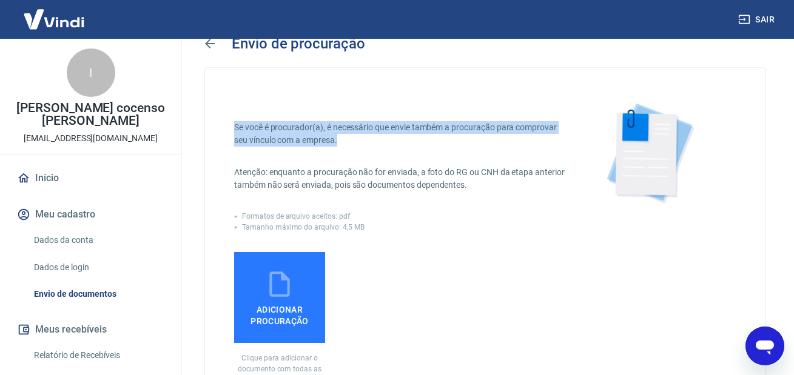
drag, startPoint x: 232, startPoint y: 125, endPoint x: 347, endPoint y: 136, distance: 115.7
click at [347, 136] on div "Se você é procurador(a), é necessário que envie também a procuração para compro…" at bounding box center [485, 279] width 560 height 423
copy p "Se você é procurador(a), é necessário que envie também a procuração para compro…"
click at [404, 84] on div "Se você é procurador(a), é necessário que envie também a procuração para compro…" at bounding box center [485, 279] width 560 height 423
